Goal: Transaction & Acquisition: Obtain resource

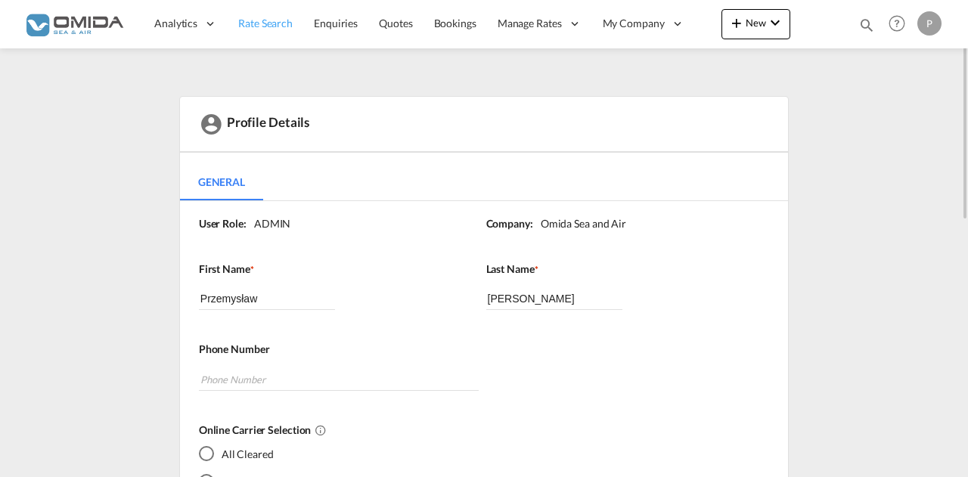
click at [266, 18] on span "Rate Search" at bounding box center [265, 23] width 54 height 13
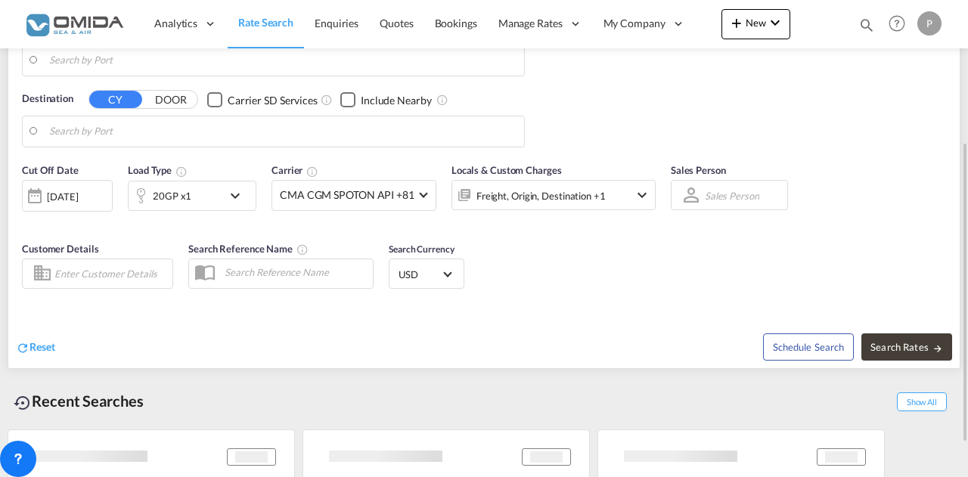
type input "[GEOGRAPHIC_DATA], PLGDY"
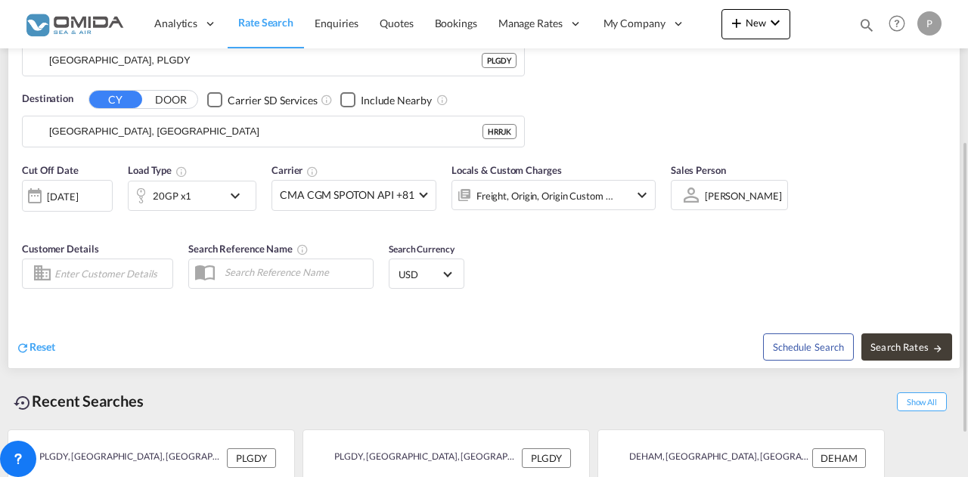
scroll to position [228, 0]
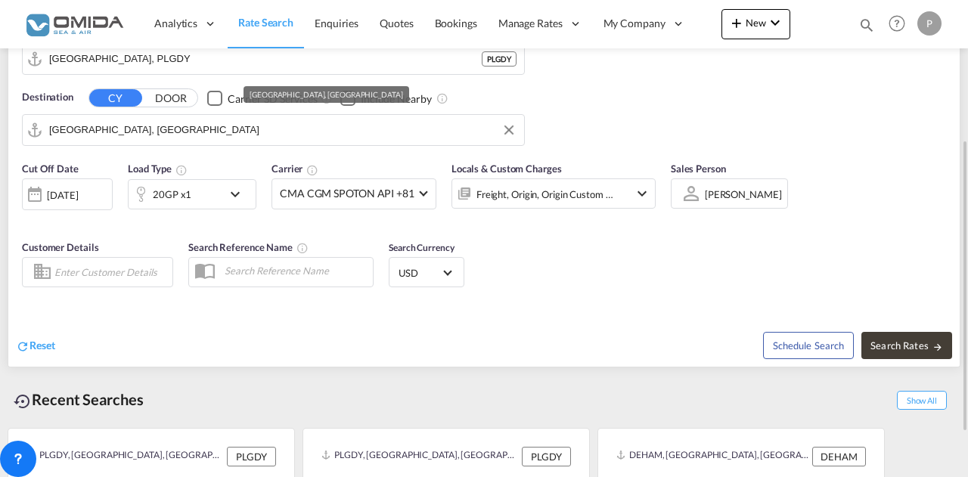
click at [147, 128] on input "[GEOGRAPHIC_DATA], [GEOGRAPHIC_DATA]" at bounding box center [282, 130] width 467 height 23
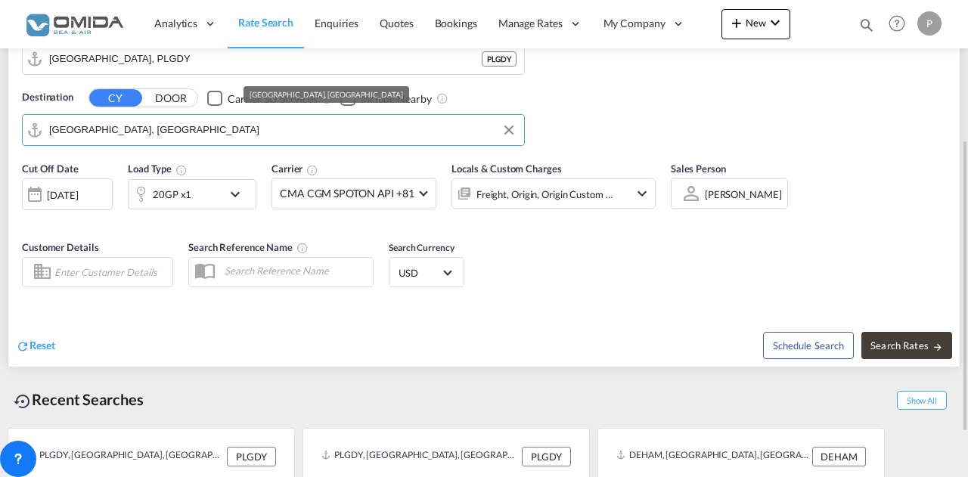
scroll to position [77, 0]
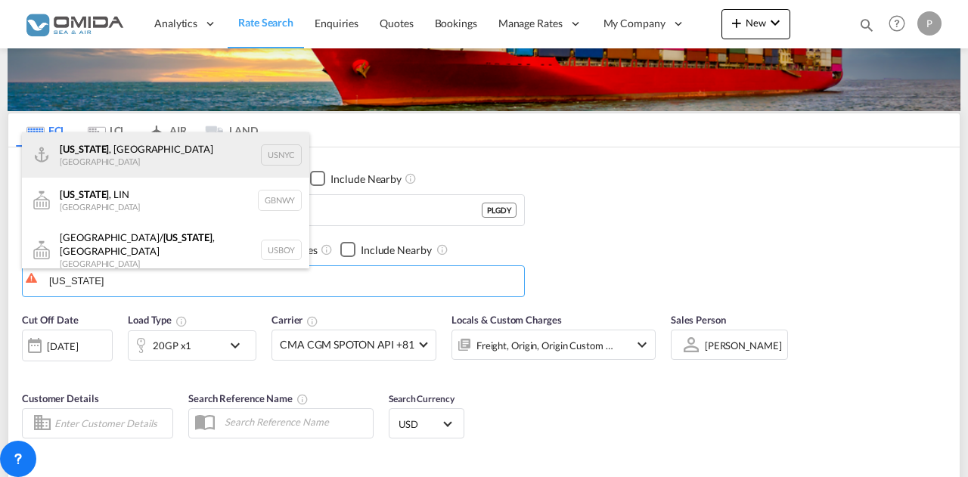
click at [175, 163] on div "[US_STATE] , [GEOGRAPHIC_DATA] [GEOGRAPHIC_DATA] USNYC" at bounding box center [165, 154] width 287 height 45
type input "[US_STATE], [GEOGRAPHIC_DATA], USNYC"
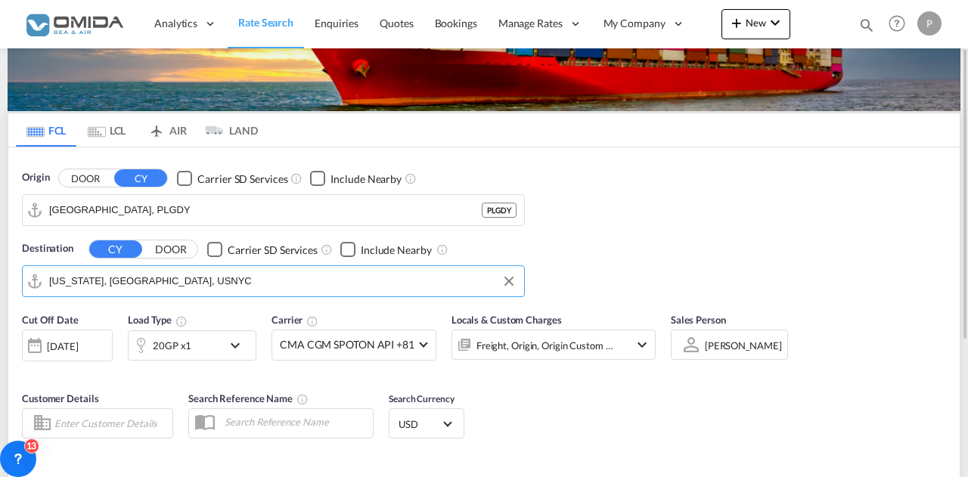
click at [743, 232] on div "Origin DOOR CY Carrier SD Services Include Nearby [GEOGRAPHIC_DATA], PLGDY PLGD…" at bounding box center [483, 225] width 951 height 157
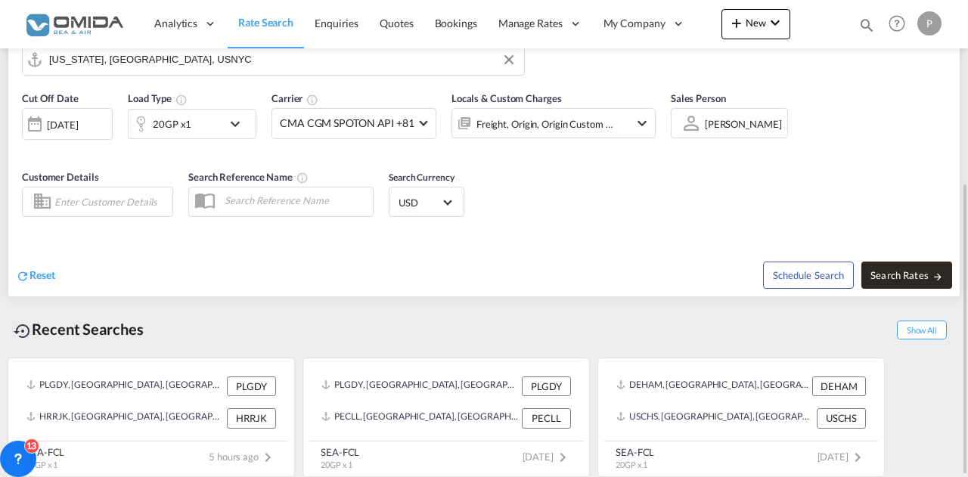
click at [883, 276] on span "Search Rates" at bounding box center [906, 275] width 73 height 12
type input "PLGDY to USNYC / [DATE]"
